Goal: Download file/media

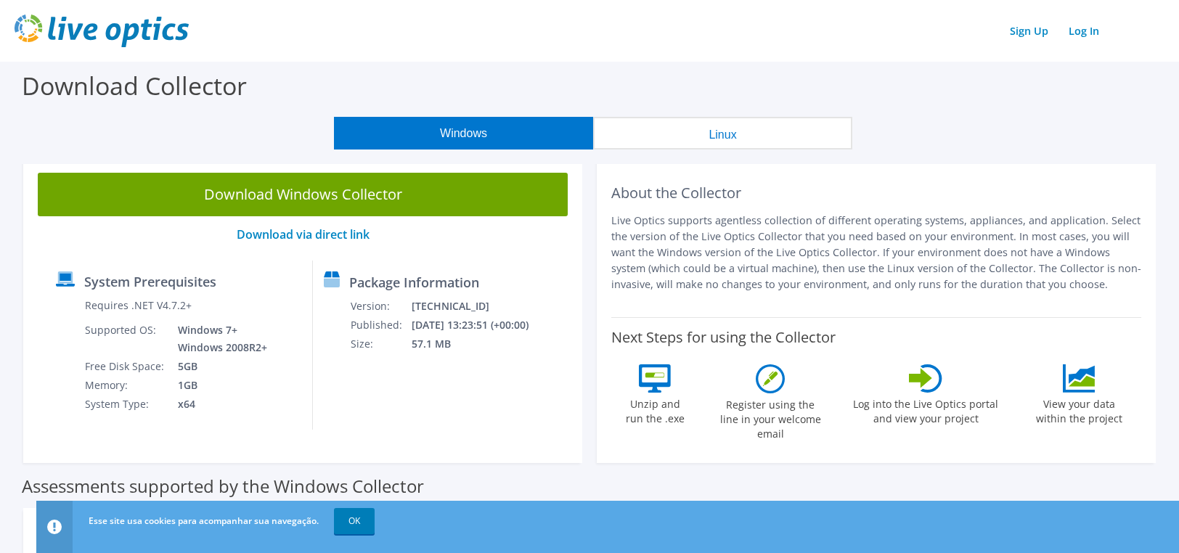
click at [468, 131] on button "Windows" at bounding box center [463, 133] width 259 height 33
click at [349, 521] on link "OK" at bounding box center [354, 521] width 41 height 26
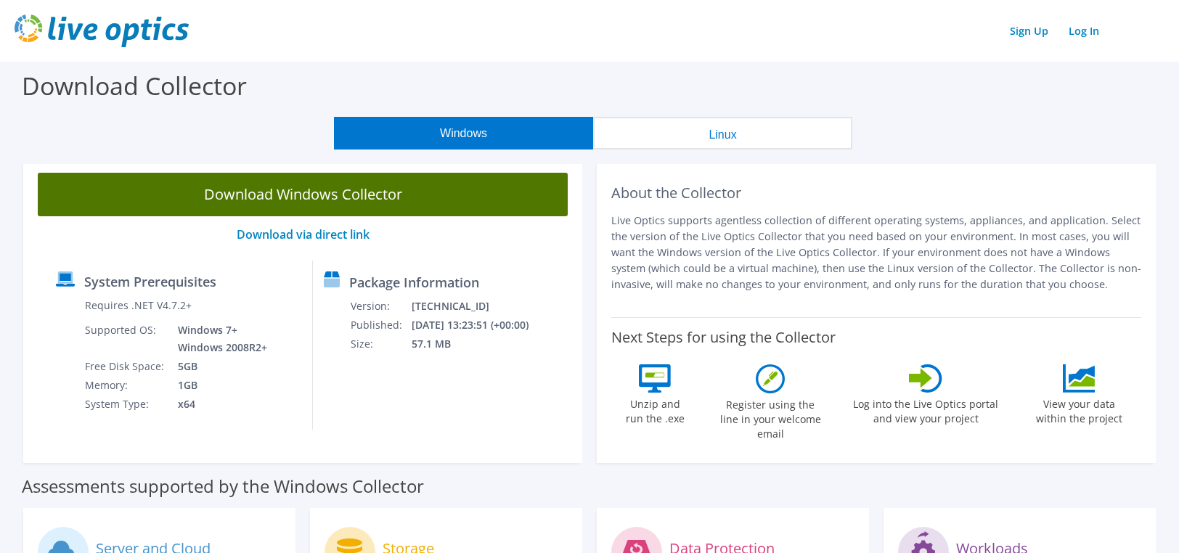
click at [360, 195] on link "Download Windows Collector" at bounding box center [303, 195] width 530 height 44
